Goal: Obtain resource: Download file/media

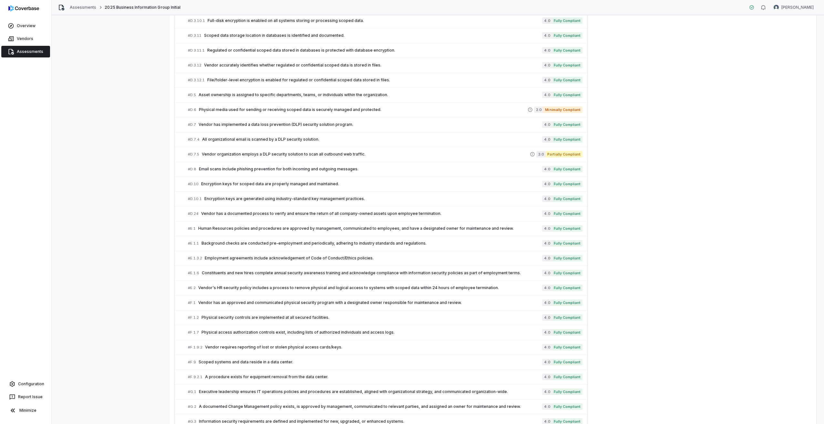
scroll to position [448, 0]
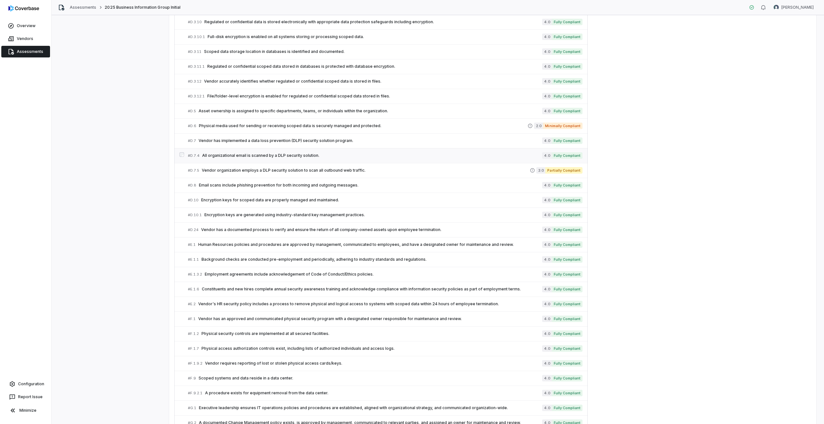
click at [257, 153] on div "# D.7.4 All organizational email is scanned by a DLP security solution." at bounding box center [365, 155] width 354 height 7
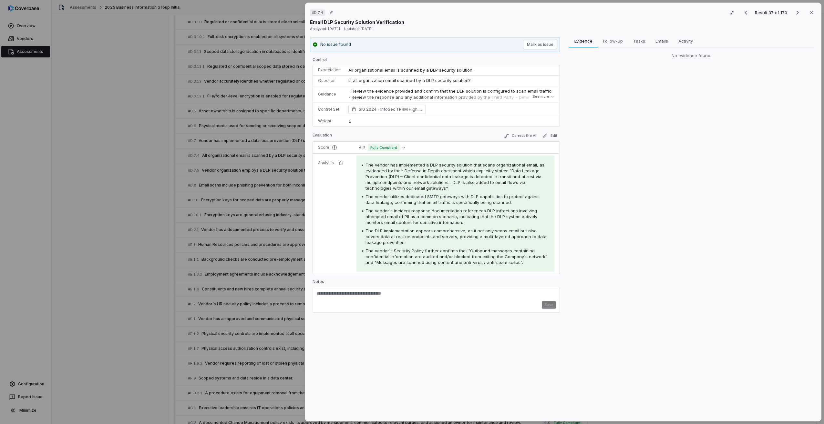
click at [261, 173] on div "# D.7.4 Result 37 of 170 Close Email DLP Security Solution Verification Analyze…" at bounding box center [412, 212] width 824 height 424
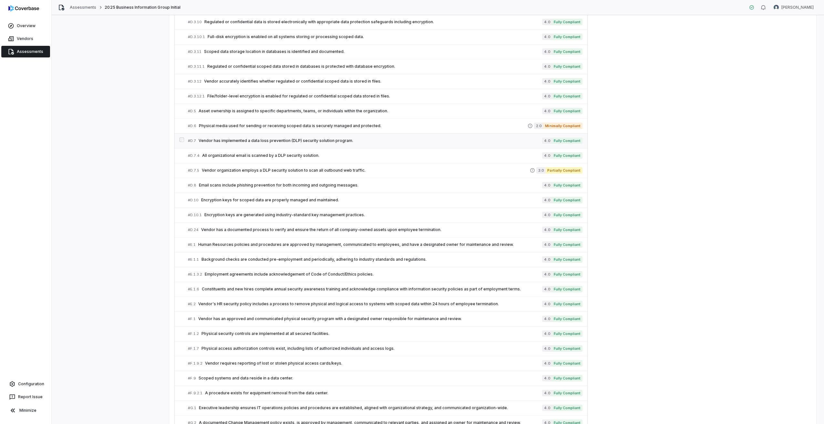
click at [283, 142] on span "Vendor has implemented a data loss prevention (DLP) security solution program." at bounding box center [370, 140] width 343 height 5
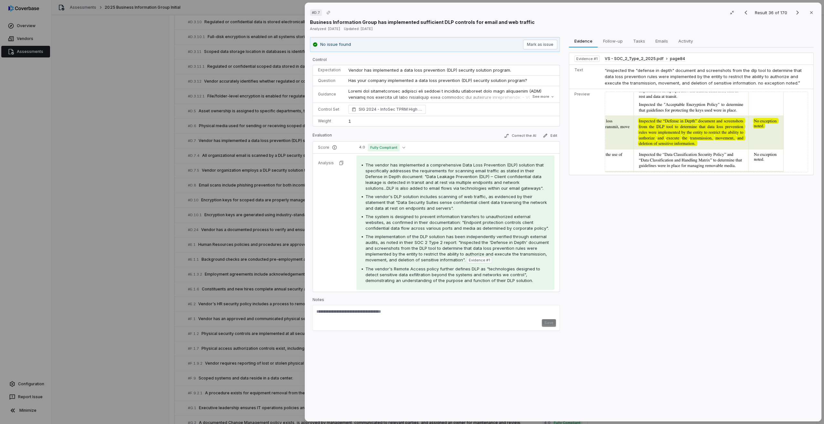
click at [260, 184] on div "# D.7 Result 36 of 170 Close Business Information Group has implemented suffici…" at bounding box center [412, 212] width 824 height 424
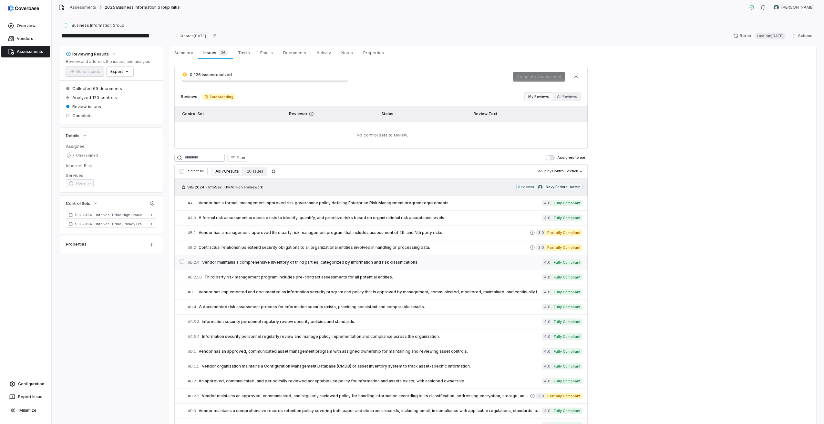
scroll to position [32, 0]
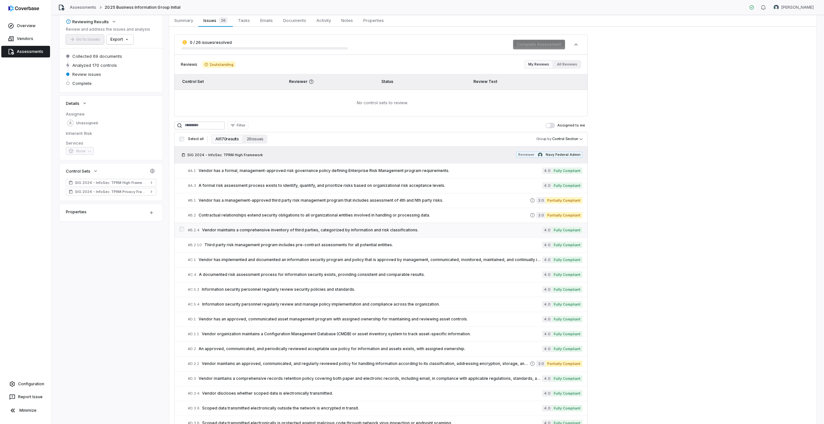
click at [258, 231] on span "Vendor maintains a comprehensive inventory of third parties, categorized by inf…" at bounding box center [372, 230] width 340 height 5
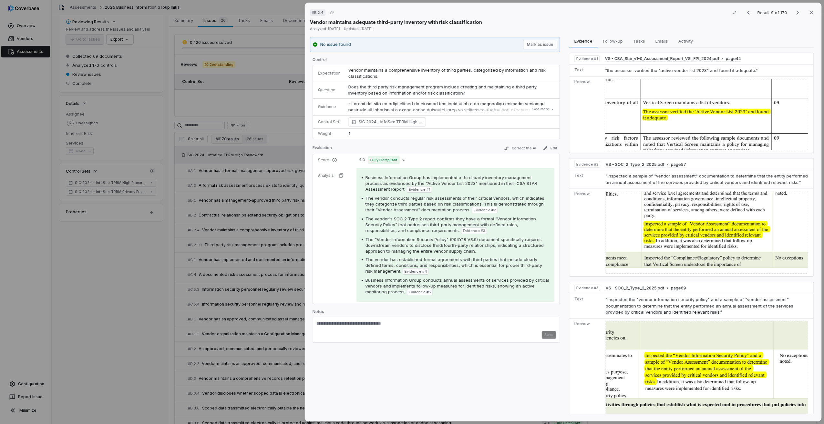
click at [657, 56] on td "VS - CSA_Star_v1-0_Assessment_Report_VSI_FPI_2024.pdf page 44" at bounding box center [707, 59] width 211 height 12
click at [692, 58] on span "VS - CSA_Star_v1-0_Assessment_Report_VSI_FPI_2024.pdf" at bounding box center [662, 58] width 114 height 5
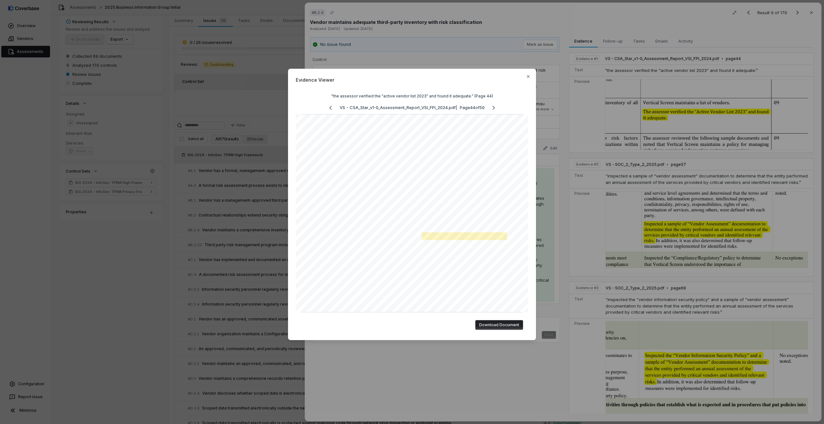
click at [496, 327] on button "Download Document" at bounding box center [499, 325] width 48 height 10
click at [527, 75] on icon "button" at bounding box center [528, 76] width 3 height 3
